Goal: Transaction & Acquisition: Subscribe to service/newsletter

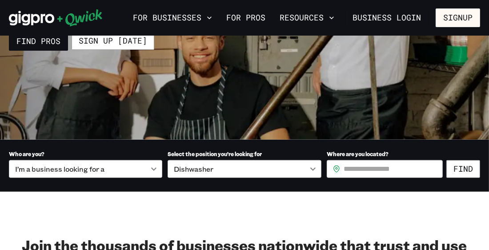
scroll to position [180, 0]
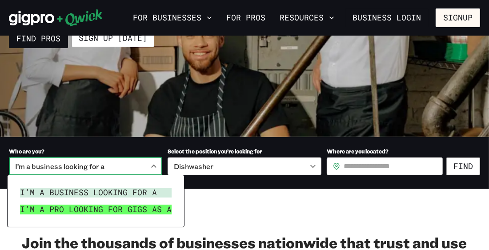
click at [166, 214] on li "I’m a pro looking for Gigs as a" at bounding box center [95, 209] width 159 height 17
type input "***"
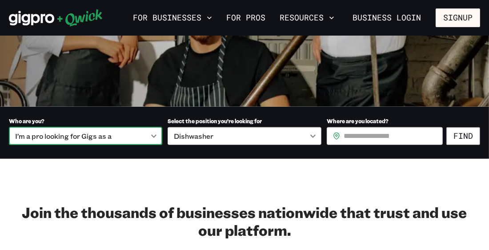
scroll to position [185, 0]
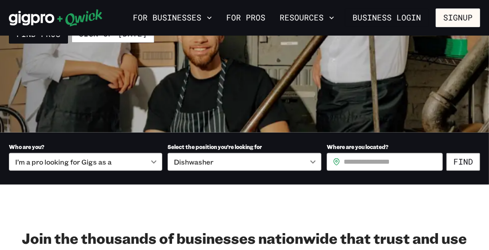
click at [321, 161] on div "**********" at bounding box center [245, 155] width 472 height 32
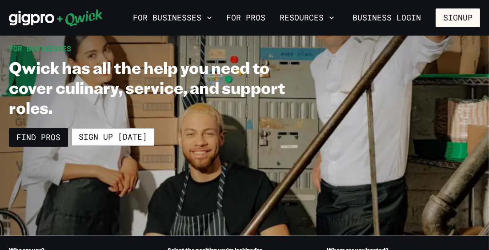
scroll to position [81, 0]
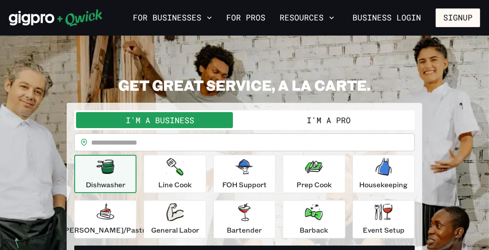
scroll to position [4, 0]
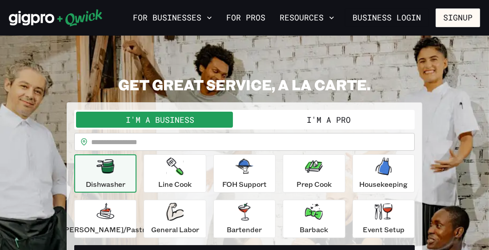
click at [287, 123] on button "I'm a Pro" at bounding box center [329, 120] width 169 height 16
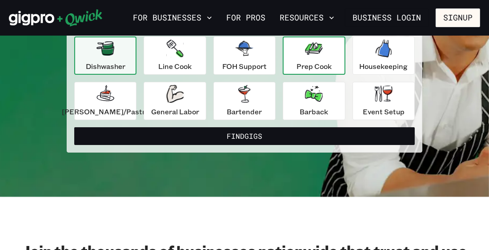
scroll to position [123, 0]
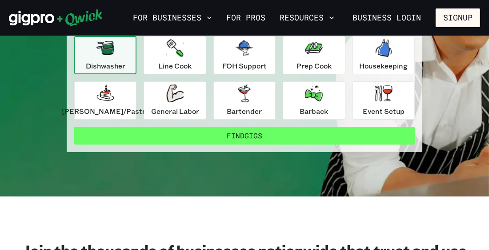
click at [313, 138] on button "Find Gigs" at bounding box center [244, 136] width 341 height 18
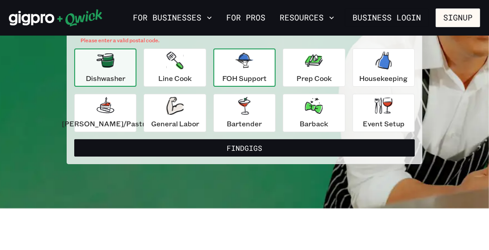
scroll to position [120, 0]
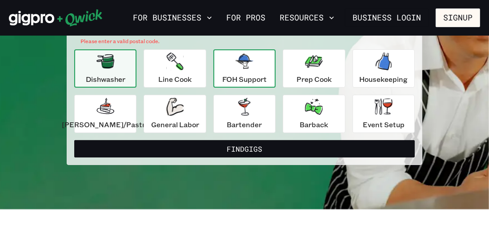
click at [246, 69] on icon "button" at bounding box center [245, 62] width 18 height 18
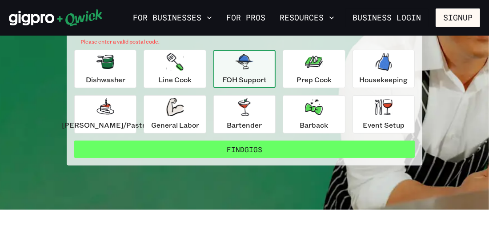
click at [240, 144] on button "Find Gigs" at bounding box center [244, 150] width 341 height 18
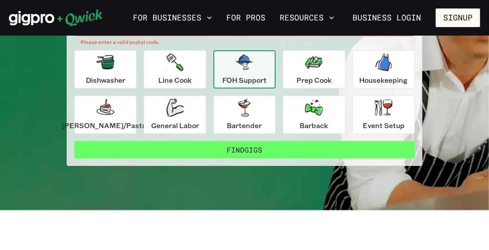
click at [257, 151] on button "Find Gigs" at bounding box center [244, 150] width 341 height 18
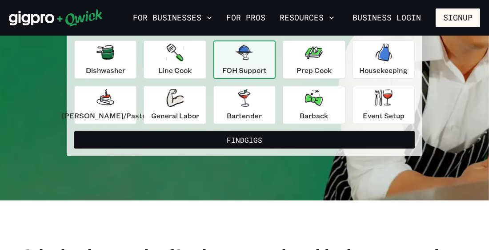
scroll to position [128, 0]
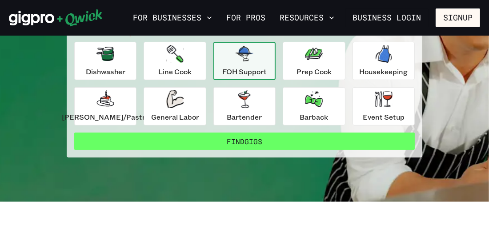
click at [271, 142] on button "Find Gigs" at bounding box center [244, 142] width 341 height 18
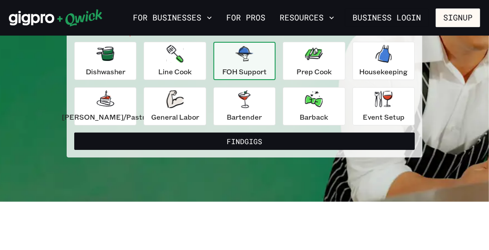
click at [247, 56] on icon "button" at bounding box center [245, 53] width 18 height 15
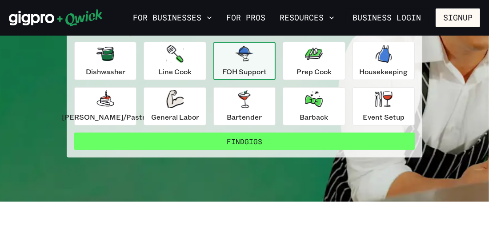
click at [253, 141] on button "Find Gigs" at bounding box center [244, 142] width 341 height 18
click at [253, 140] on button "Find Gigs" at bounding box center [244, 142] width 341 height 18
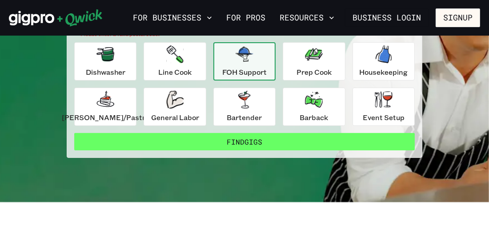
click at [254, 139] on button "Find Gigs" at bounding box center [244, 142] width 341 height 18
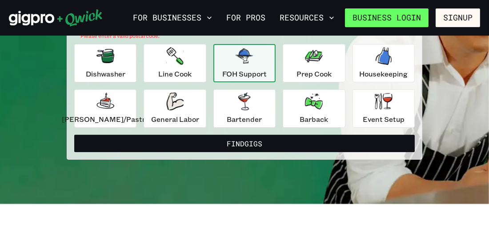
scroll to position [125, 0]
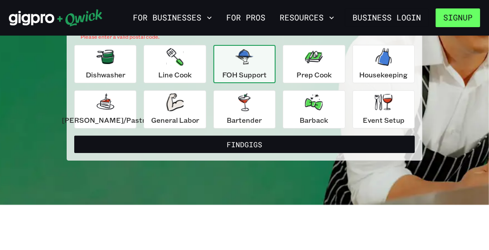
click at [453, 14] on button "Signup" at bounding box center [458, 17] width 44 height 19
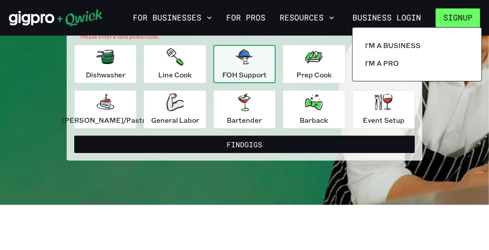
scroll to position [124, 0]
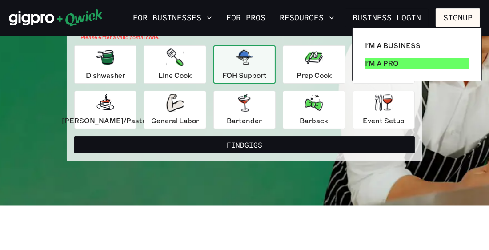
click at [383, 66] on p "I'm a Pro" at bounding box center [382, 63] width 34 height 11
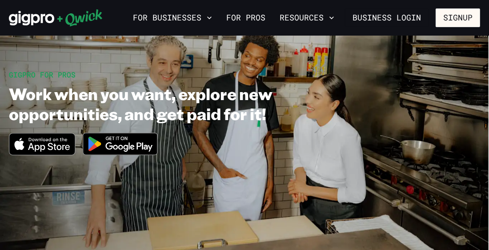
scroll to position [56, 0]
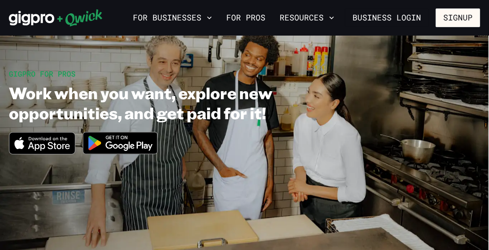
click at [137, 149] on img at bounding box center [120, 142] width 86 height 33
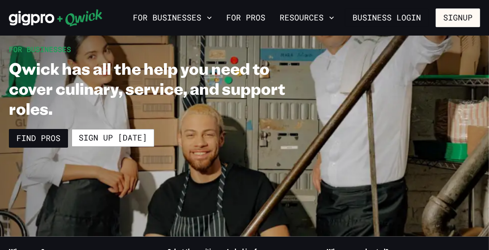
scroll to position [80, 0]
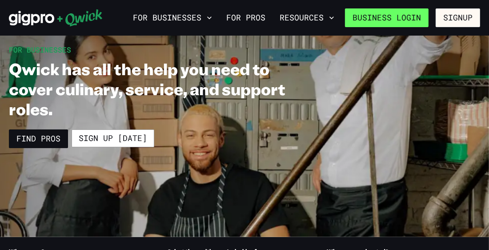
click at [377, 16] on link "Business Login" at bounding box center [387, 17] width 84 height 19
